Goal: Task Accomplishment & Management: Manage account settings

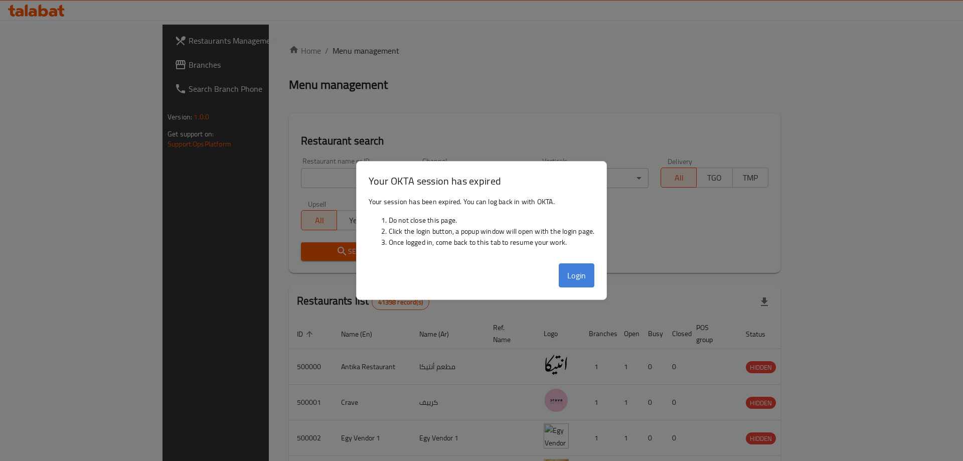
click at [572, 271] on button "Login" at bounding box center [576, 275] width 36 height 24
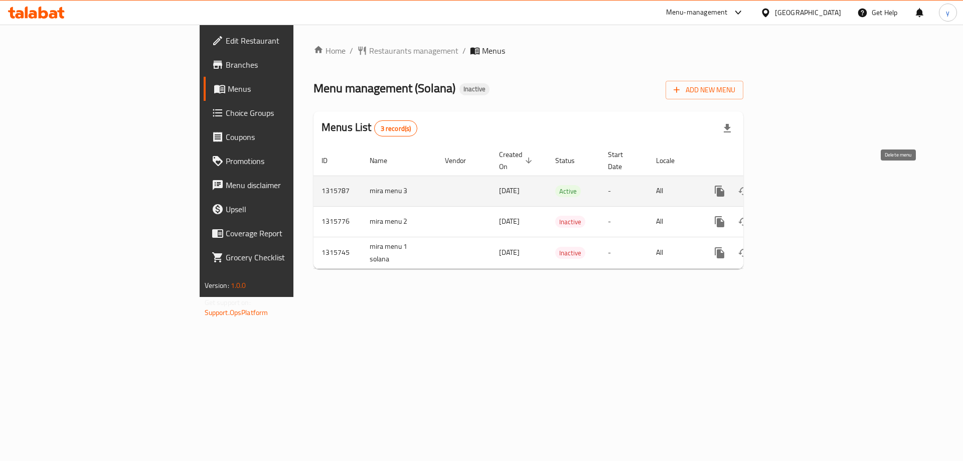
click at [774, 185] on icon "enhanced table" at bounding box center [768, 191] width 12 height 12
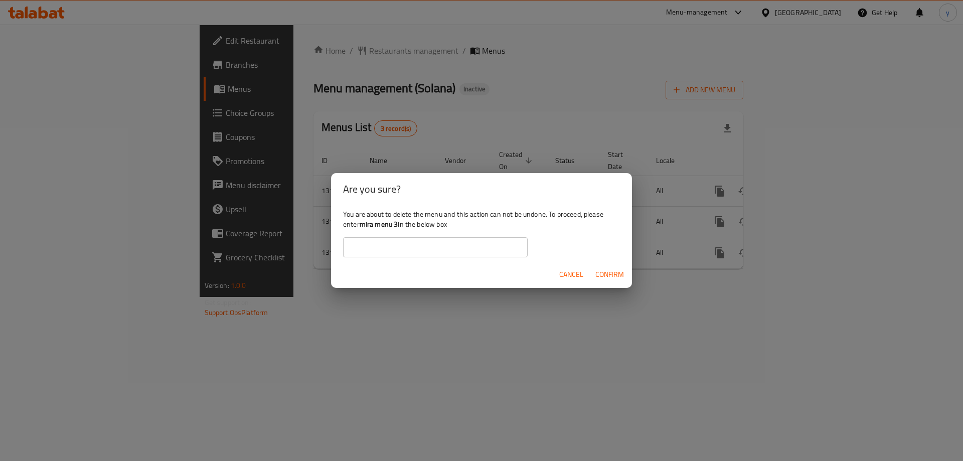
click at [397, 224] on b "mira menu 3" at bounding box center [378, 224] width 39 height 13
click at [564, 279] on span "Cancel" at bounding box center [571, 274] width 24 height 13
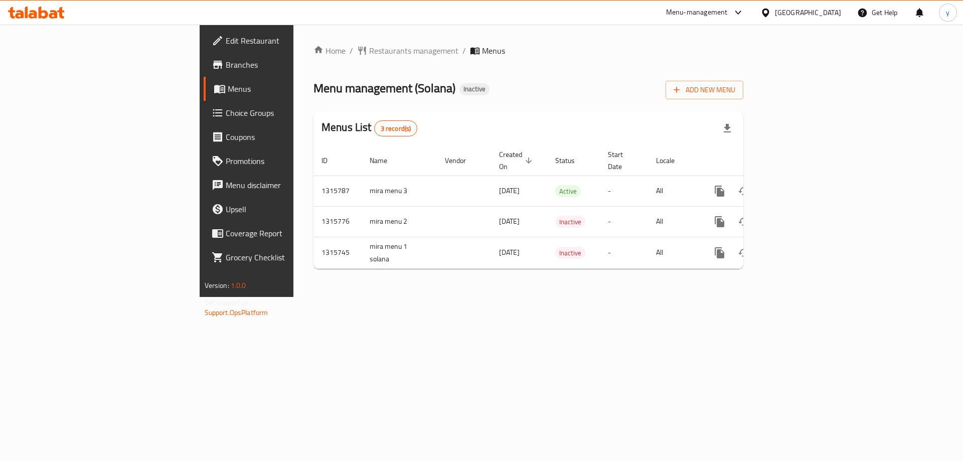
click at [226, 35] on span "Edit Restaurant" at bounding box center [289, 41] width 127 height 12
click at [204, 71] on link "Branches" at bounding box center [282, 65] width 157 height 24
